Goal: Task Accomplishment & Management: Complete application form

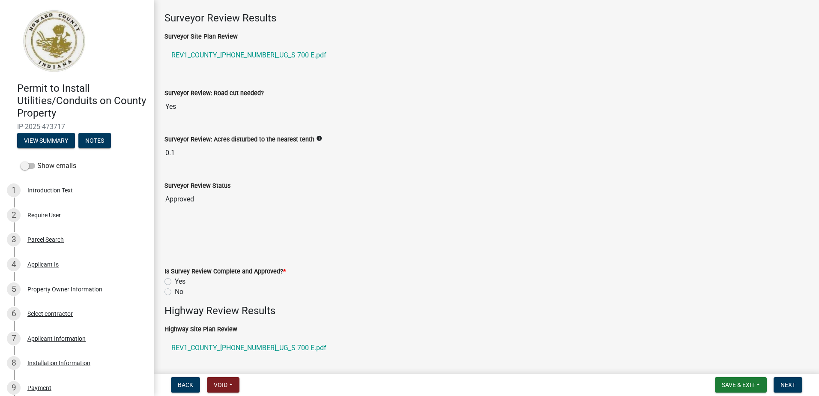
scroll to position [129, 0]
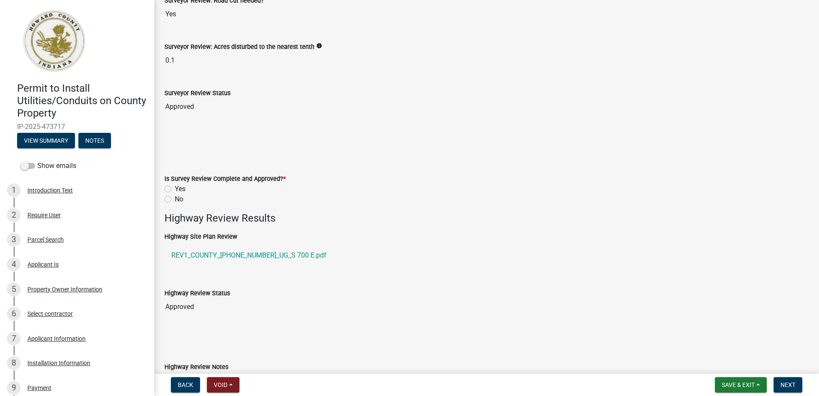
click at [175, 187] on label "Yes" at bounding box center [180, 189] width 11 height 10
click at [175, 187] on input "Yes" at bounding box center [178, 187] width 6 height 6
radio input "true"
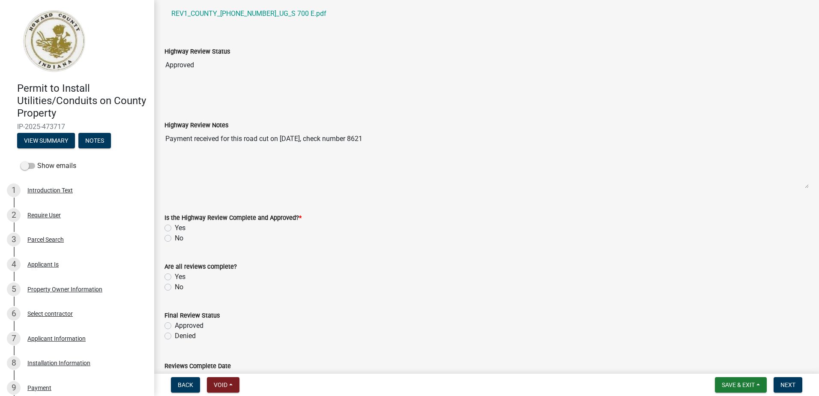
scroll to position [386, 0]
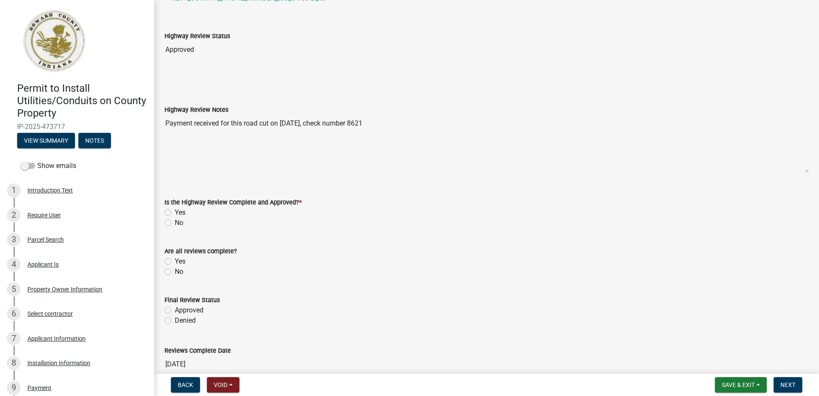
click at [175, 213] on label "Yes" at bounding box center [180, 212] width 11 height 10
click at [175, 213] on input "Yes" at bounding box center [178, 210] width 6 height 6
radio input "true"
click at [175, 261] on label "Yes" at bounding box center [180, 261] width 11 height 10
click at [175, 261] on input "Yes" at bounding box center [178, 259] width 6 height 6
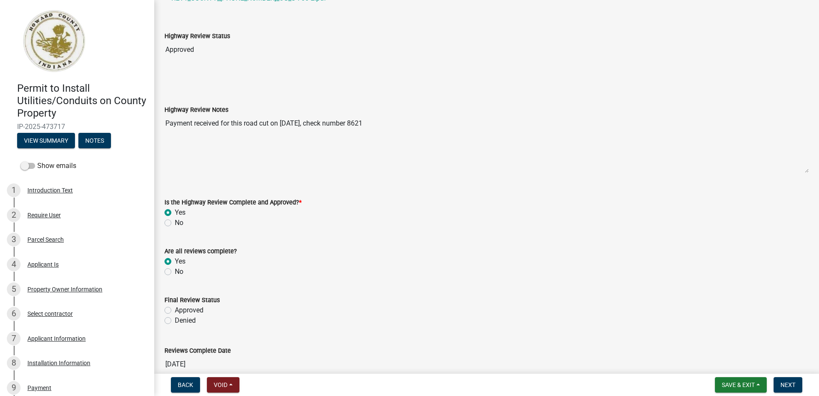
radio input "true"
click at [175, 312] on label "Approved" at bounding box center [189, 310] width 29 height 10
click at [175, 311] on input "Approved" at bounding box center [178, 308] width 6 height 6
radio input "true"
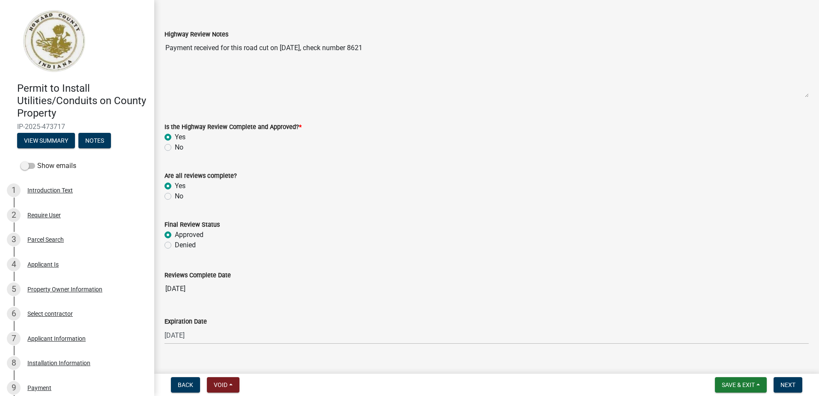
scroll to position [476, 0]
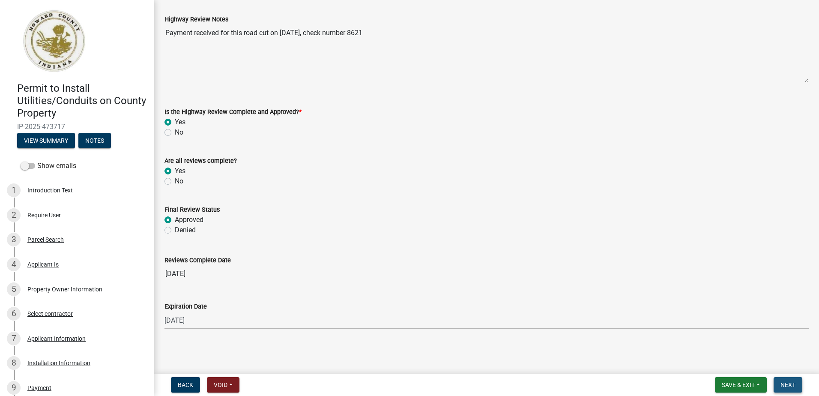
click at [783, 385] on span "Next" at bounding box center [787, 384] width 15 height 7
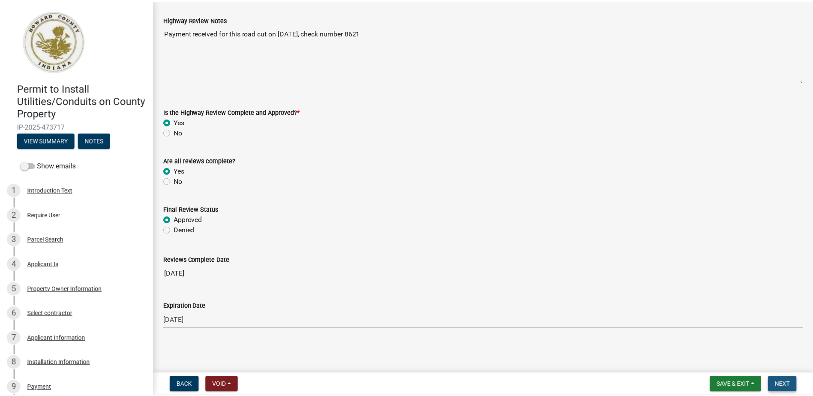
scroll to position [0, 0]
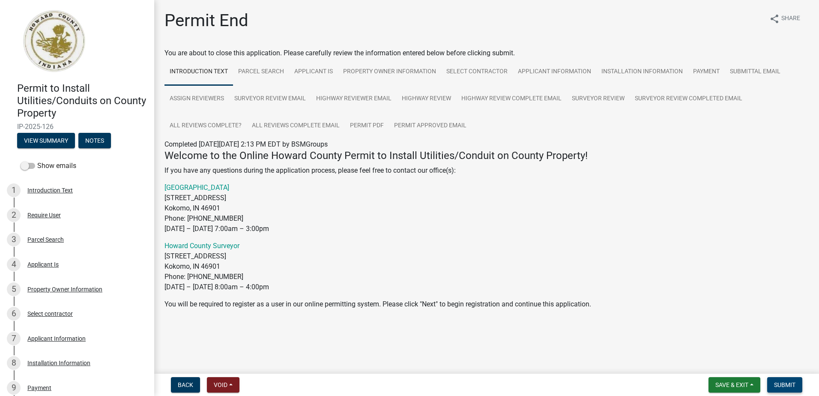
click at [786, 387] on span "Submit" at bounding box center [784, 384] width 21 height 7
